Goal: Task Accomplishment & Management: Use online tool/utility

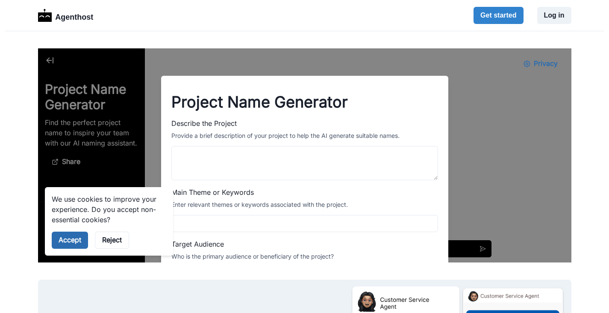
click at [75, 239] on button "Accept" at bounding box center [69, 239] width 36 height 17
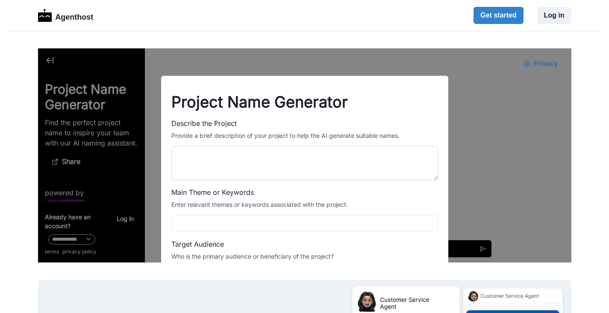
click at [277, 160] on textarea "Describe the Project" at bounding box center [304, 163] width 267 height 34
type textarea "**********"
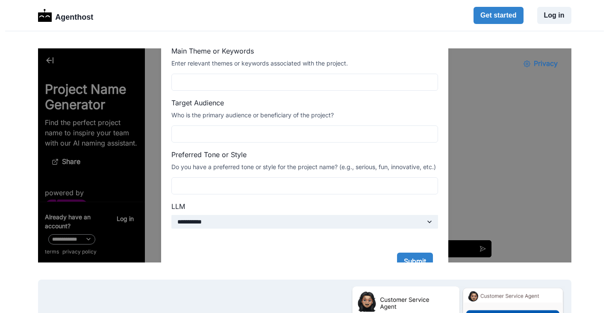
scroll to position [190, 0]
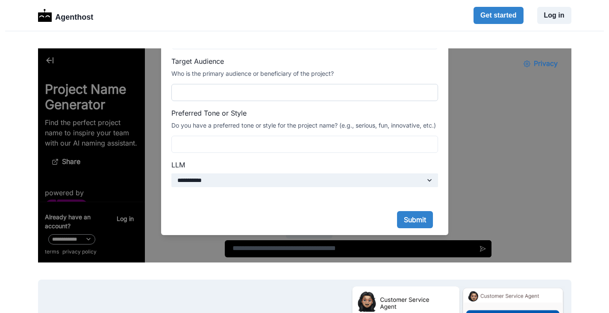
click at [362, 84] on input "Target Audience" at bounding box center [304, 92] width 267 height 17
type input "*"
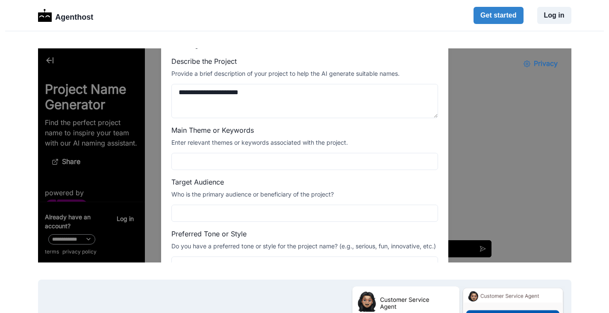
scroll to position [0, 0]
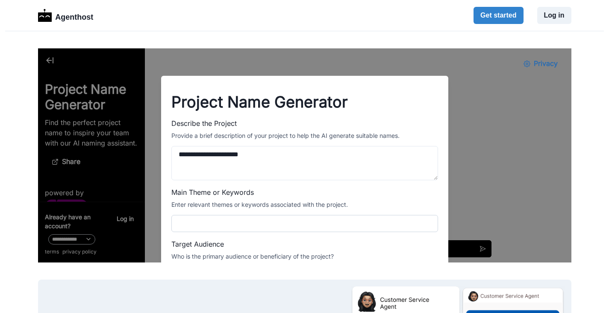
click at [302, 222] on input "Main Theme or Keywords" at bounding box center [304, 223] width 267 height 17
type input "******"
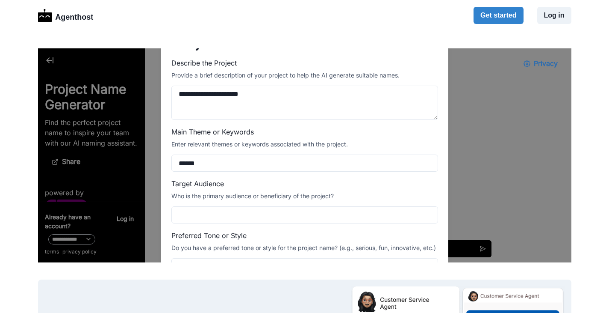
scroll to position [89, 0]
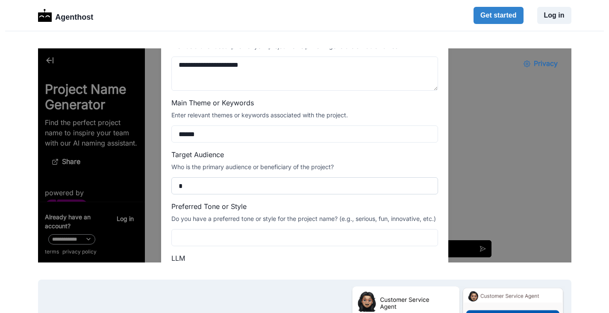
click at [360, 182] on input "*" at bounding box center [304, 185] width 267 height 17
type input "*"
type input "**********"
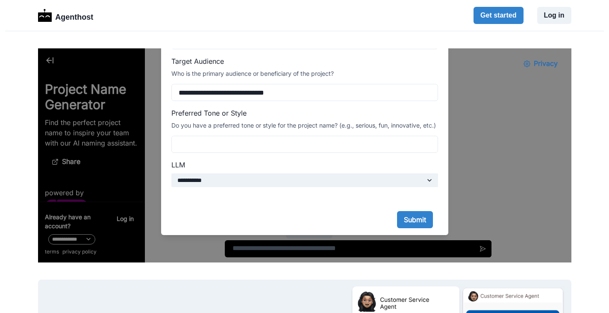
scroll to position [190, 0]
click at [421, 218] on button "Submit" at bounding box center [415, 219] width 36 height 17
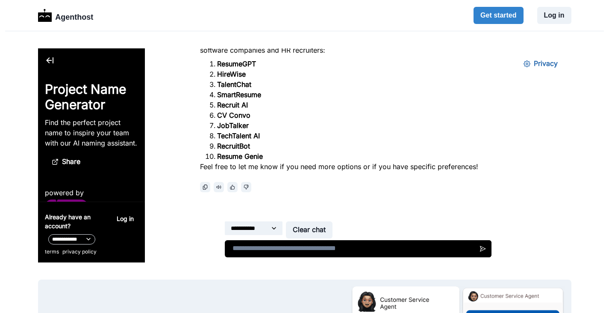
scroll to position [0, 0]
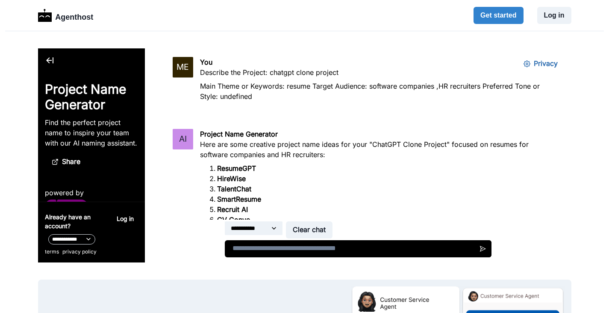
drag, startPoint x: 568, startPoint y: 207, endPoint x: 611, endPoint y: 141, distance: 79.1
click at [331, 248] on textarea at bounding box center [358, 248] width 267 height 17
